Goal: Information Seeking & Learning: Learn about a topic

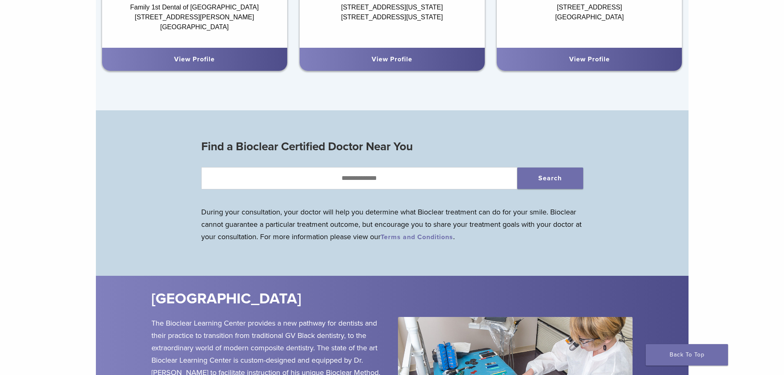
scroll to position [535, 0]
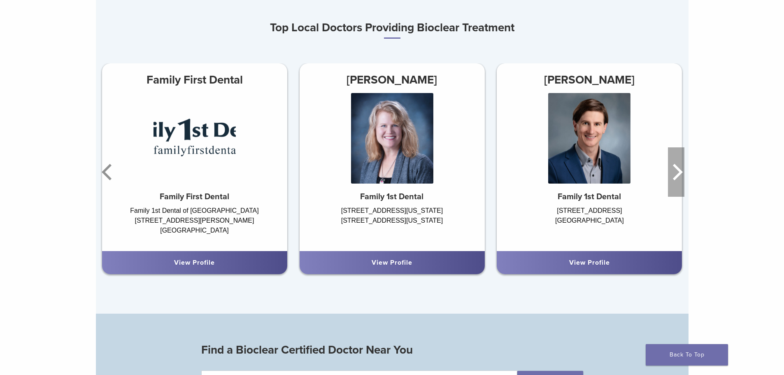
click at [683, 179] on icon "Next" at bounding box center [676, 171] width 16 height 49
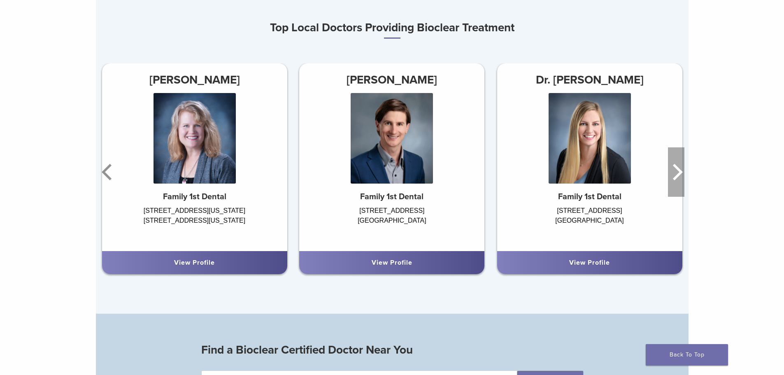
click at [683, 179] on icon "Next" at bounding box center [676, 171] width 16 height 49
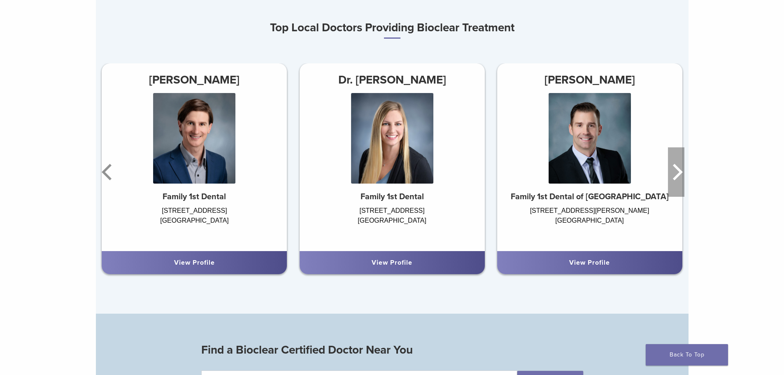
click at [683, 179] on icon "Next" at bounding box center [676, 171] width 16 height 49
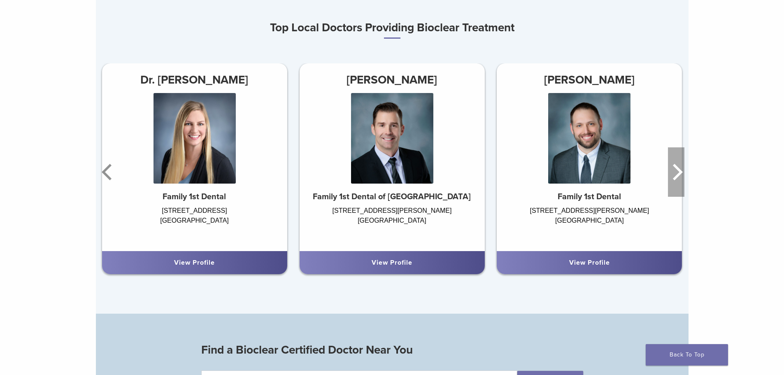
click at [683, 179] on icon "Next" at bounding box center [676, 171] width 16 height 49
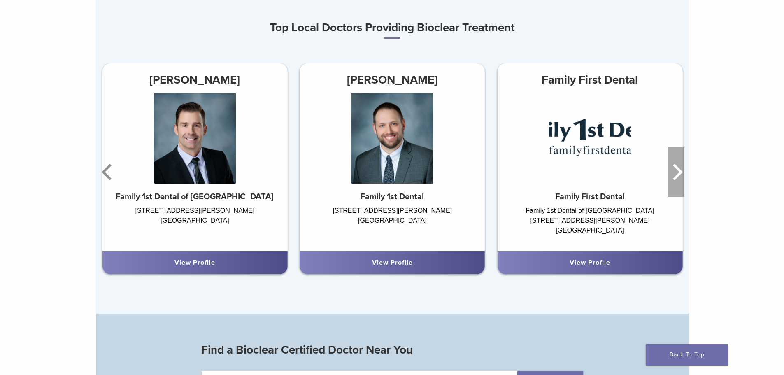
click at [683, 179] on icon "Next" at bounding box center [676, 171] width 16 height 49
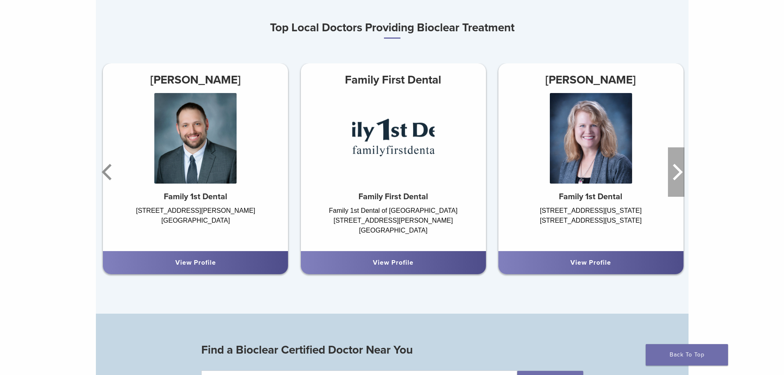
click at [683, 179] on icon "Next" at bounding box center [676, 171] width 16 height 49
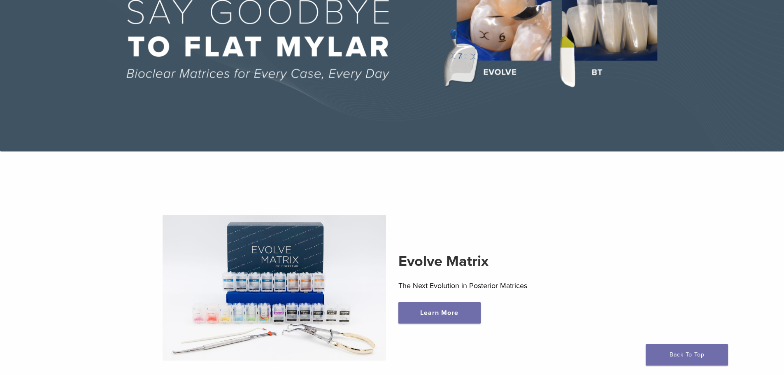
scroll to position [0, 0]
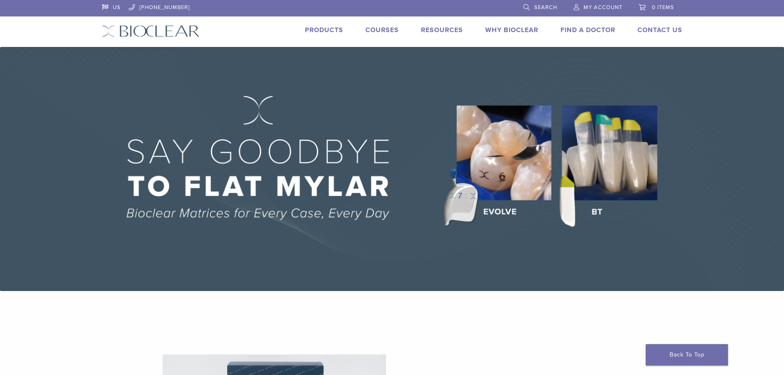
click at [312, 33] on link "Products" at bounding box center [324, 30] width 38 height 8
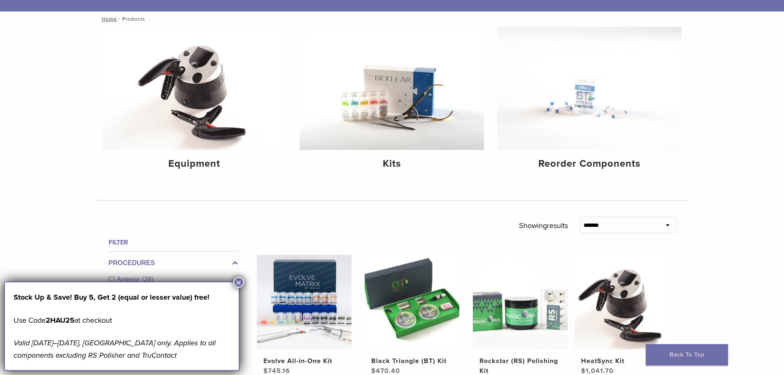
scroll to position [247, 0]
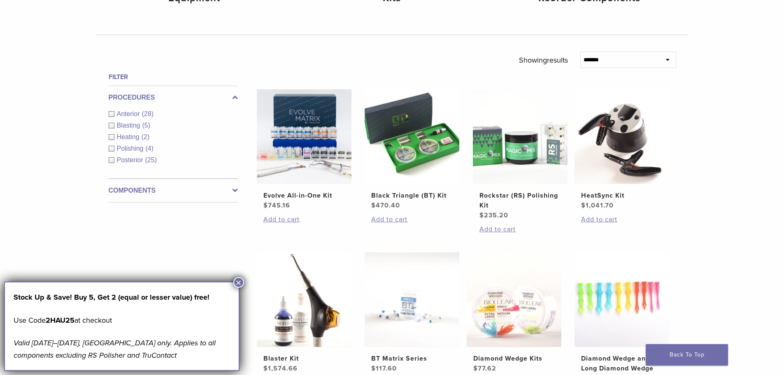
click at [780, 264] on div "**********" at bounding box center [392, 262] width 784 height 803
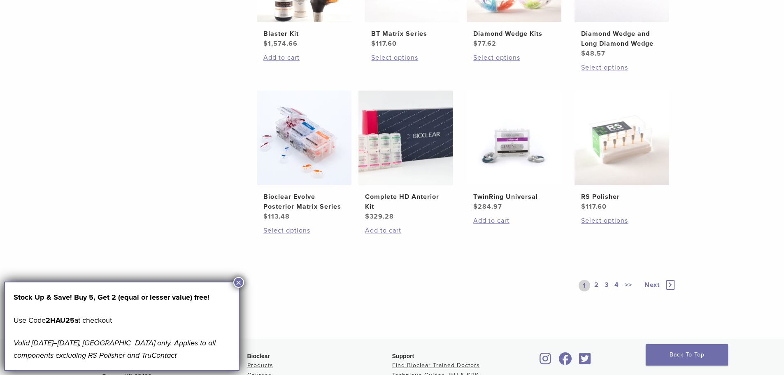
scroll to position [576, 0]
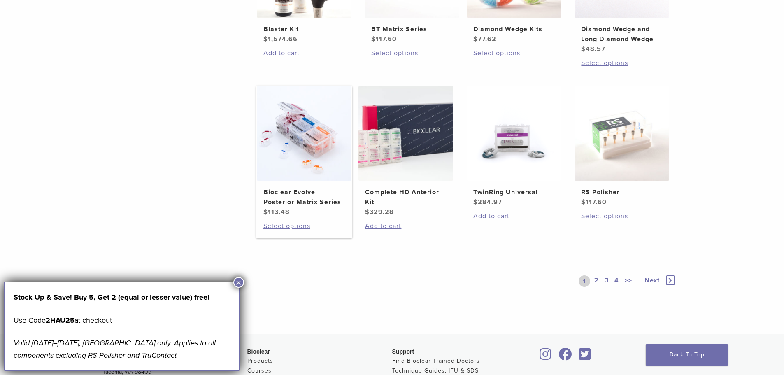
click at [291, 141] on img at bounding box center [304, 133] width 95 height 95
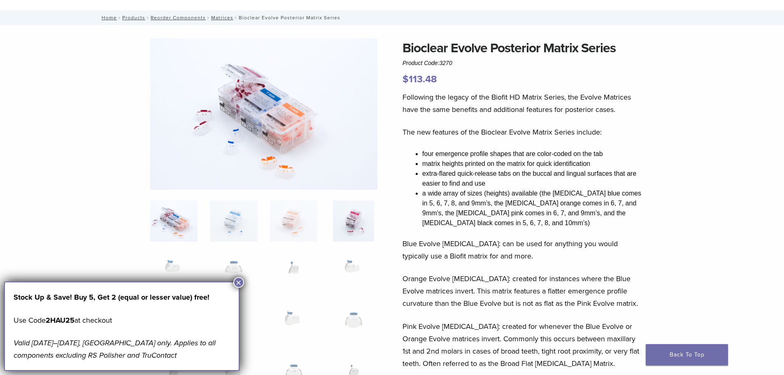
scroll to position [123, 0]
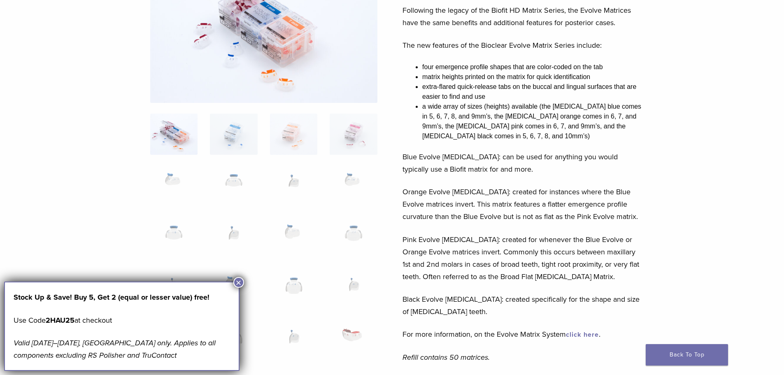
click at [281, 146] on img at bounding box center [293, 134] width 47 height 41
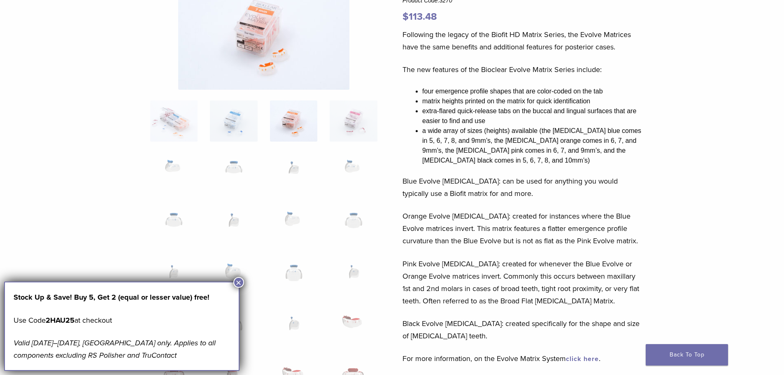
scroll to position [0, 0]
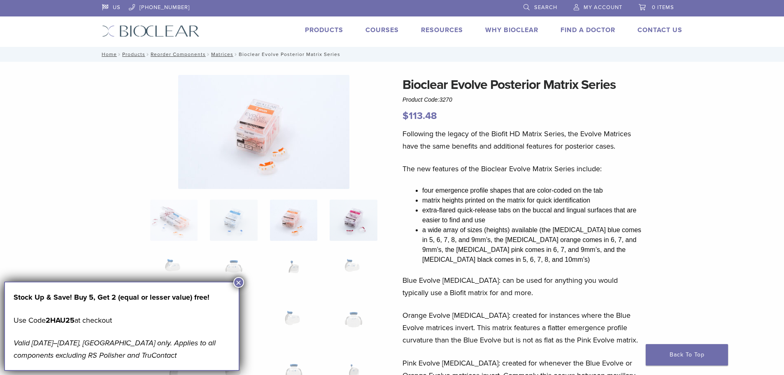
click at [358, 204] on img at bounding box center [353, 220] width 47 height 41
click at [358, 271] on img at bounding box center [353, 271] width 47 height 41
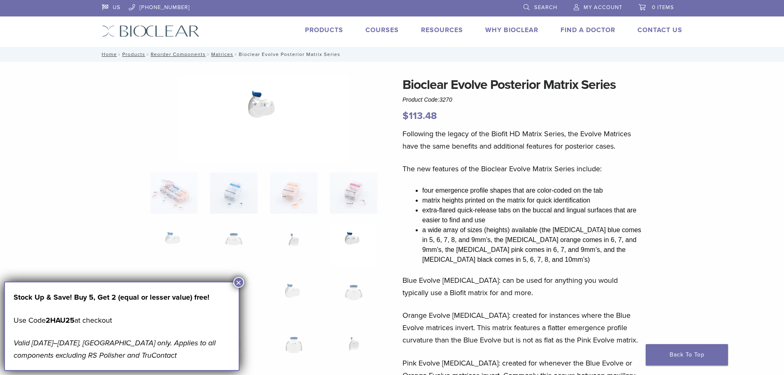
click at [290, 246] on img at bounding box center [293, 244] width 47 height 41
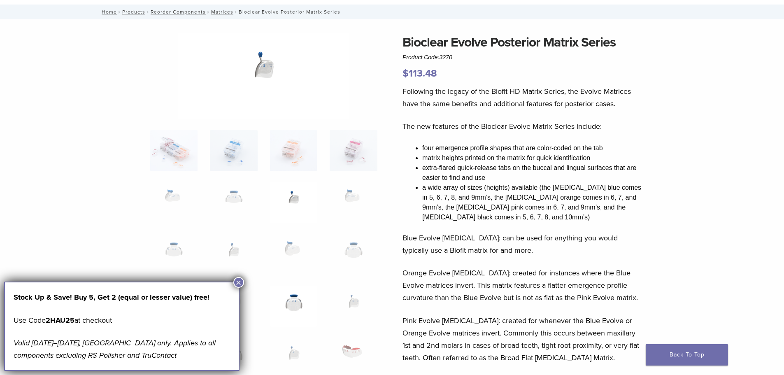
scroll to position [82, 0]
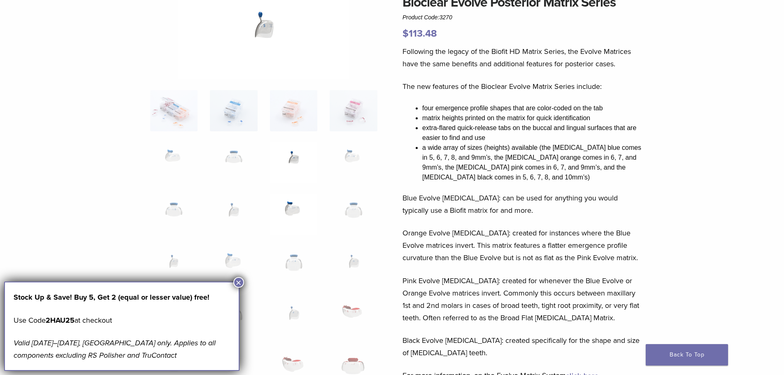
click at [293, 218] on img at bounding box center [293, 214] width 47 height 41
click at [289, 252] on img at bounding box center [293, 266] width 47 height 41
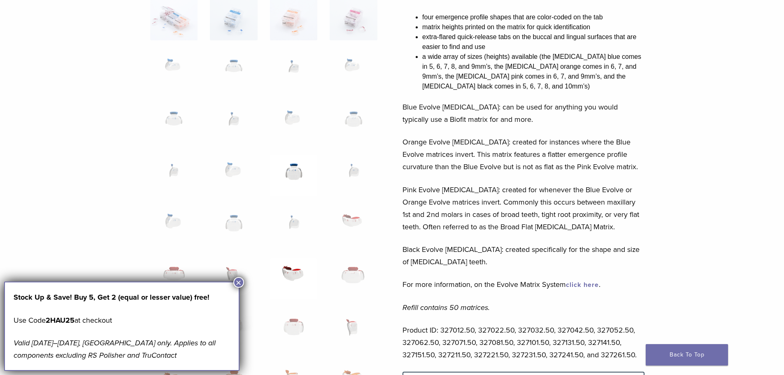
scroll to position [206, 0]
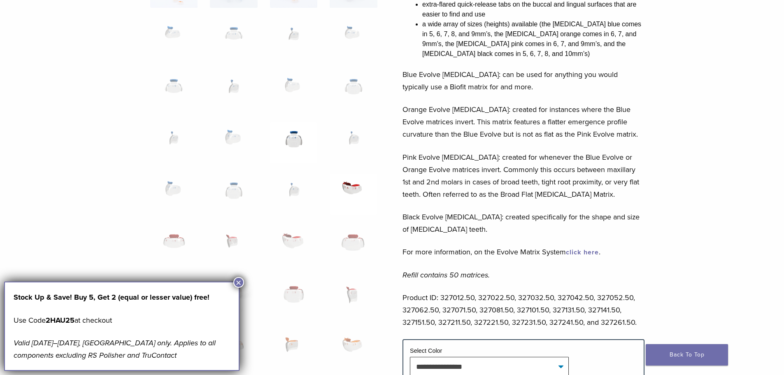
click at [355, 193] on img at bounding box center [353, 194] width 47 height 41
click at [354, 190] on img at bounding box center [353, 194] width 47 height 41
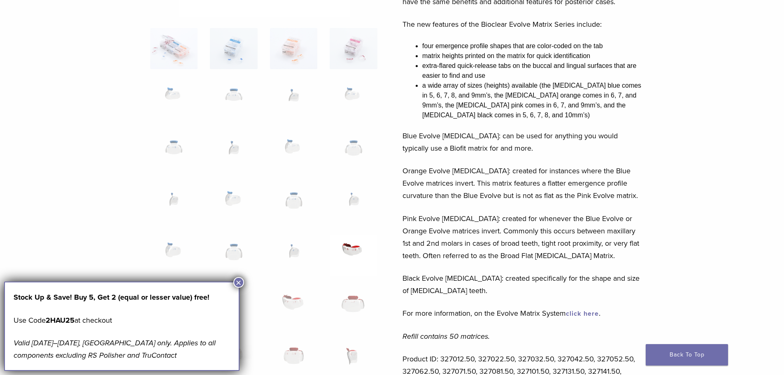
scroll to position [329, 0]
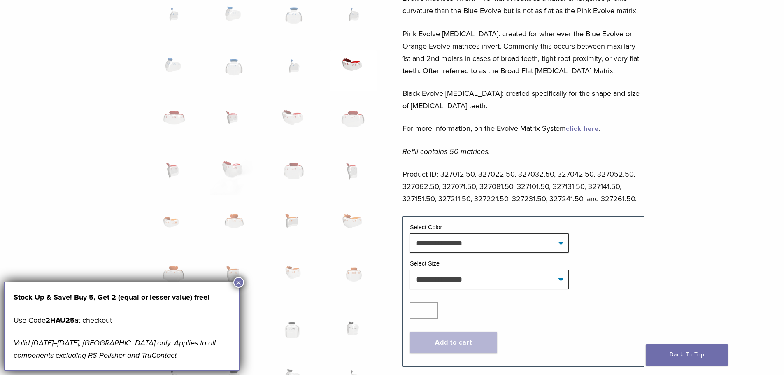
click at [583, 124] on p "For more information, on the Evolve Matrix System click here ." at bounding box center [524, 128] width 242 height 12
click at [582, 128] on link "click here" at bounding box center [582, 129] width 33 height 8
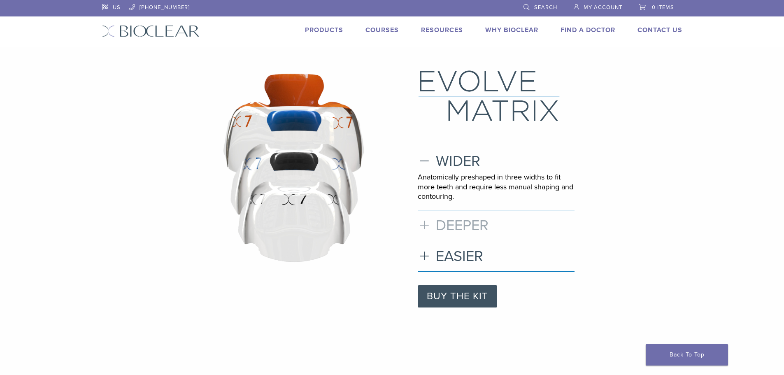
click at [426, 226] on h3 "DEEPER" at bounding box center [496, 225] width 157 height 18
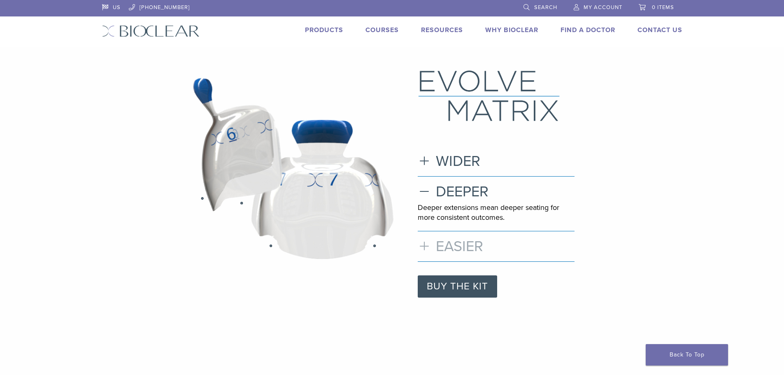
click at [428, 242] on h3 "EASIER" at bounding box center [496, 246] width 157 height 18
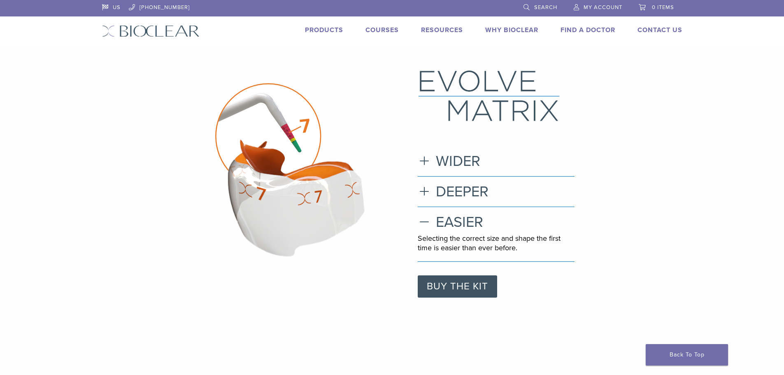
click at [524, 33] on link "Why Bioclear" at bounding box center [511, 30] width 53 height 8
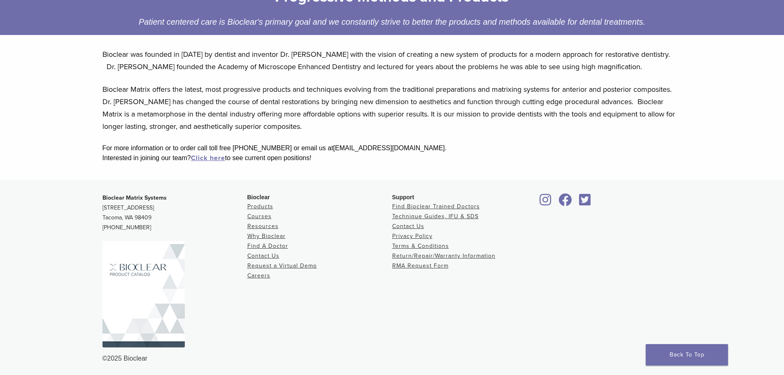
scroll to position [149, 0]
